Goal: Browse casually

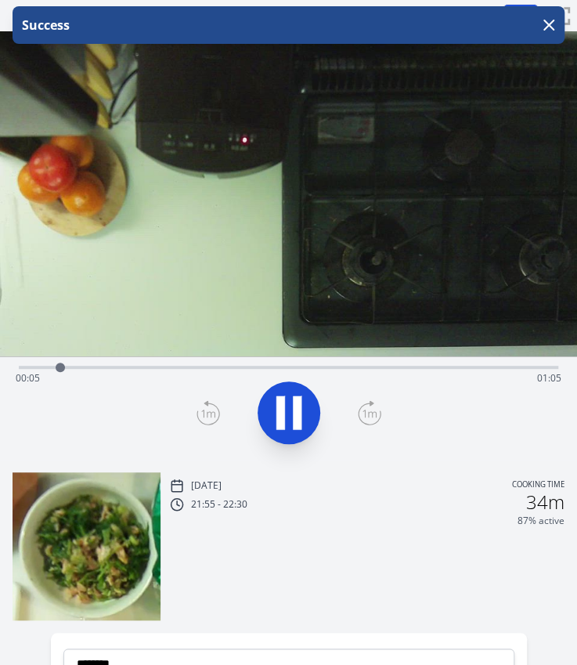
click at [366, 417] on icon at bounding box center [369, 412] width 23 height 25
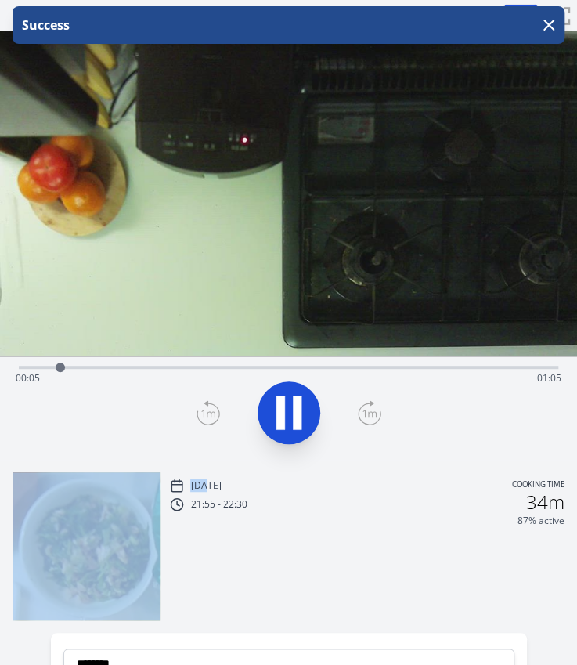
click at [366, 417] on icon at bounding box center [369, 412] width 23 height 25
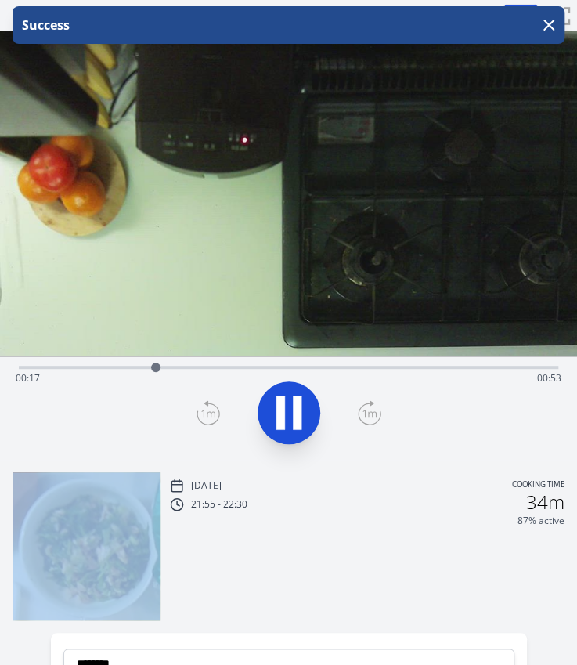
click at [366, 417] on icon at bounding box center [369, 412] width 23 height 25
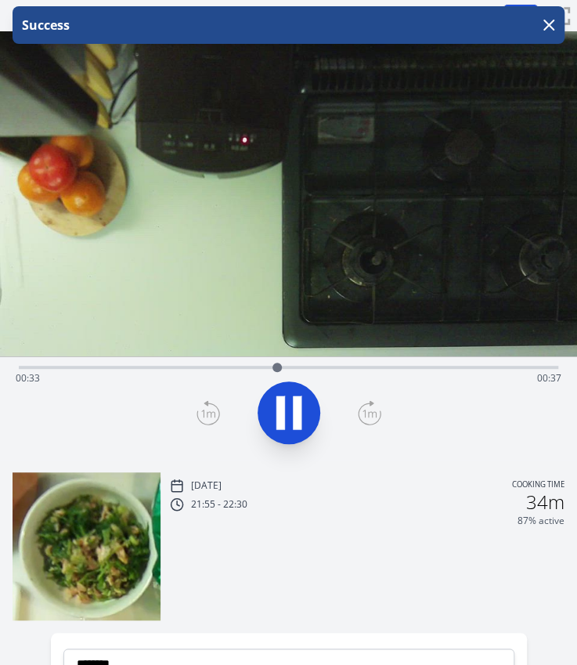
click at [366, 417] on icon at bounding box center [369, 412] width 23 height 25
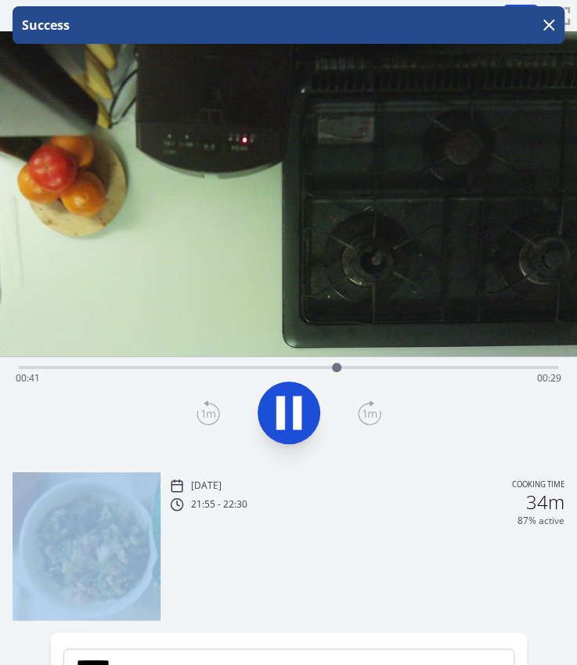
click at [366, 417] on icon at bounding box center [369, 412] width 23 height 25
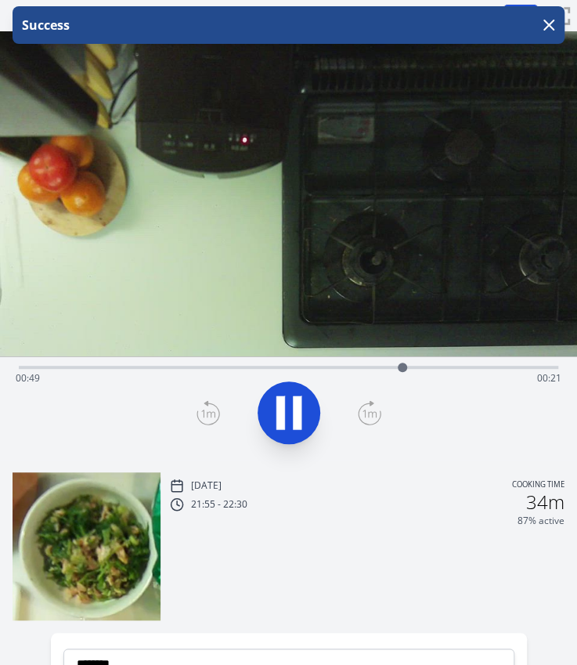
click at [366, 417] on icon at bounding box center [369, 412] width 23 height 25
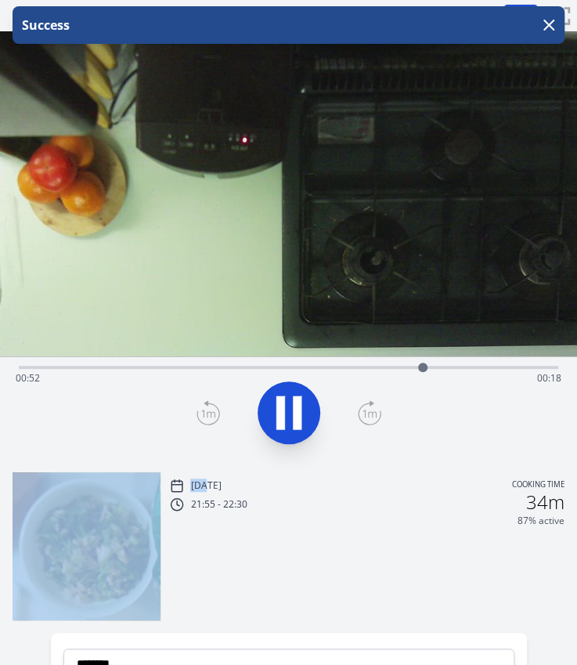
click at [366, 417] on icon at bounding box center [369, 412] width 23 height 25
click at [290, 413] on icon at bounding box center [289, 413] width 44 height 44
